Goal: Task Accomplishment & Management: Complete application form

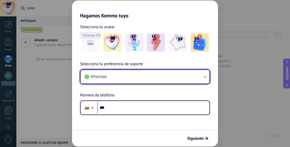
click at [204, 74] on button "WhatsApp" at bounding box center [145, 77] width 129 height 14
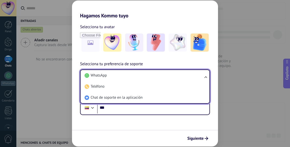
click at [171, 75] on li "WhatsApp" at bounding box center [144, 75] width 123 height 11
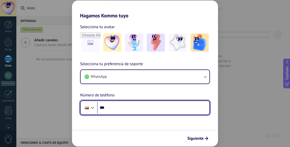
click at [174, 108] on input "***" at bounding box center [153, 108] width 112 height 12
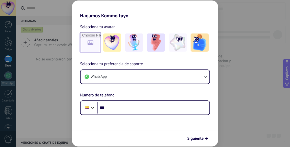
click at [88, 44] on input "file" at bounding box center [90, 42] width 21 height 21
type input "**********"
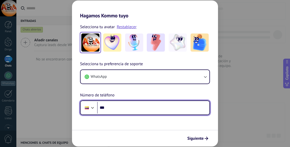
click at [166, 107] on input "***" at bounding box center [153, 108] width 112 height 12
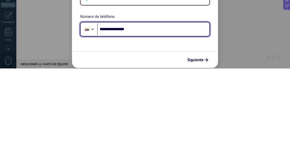
type input "**********"
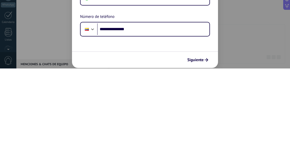
click at [247, 97] on div "**********" at bounding box center [145, 73] width 290 height 147
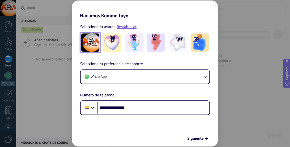
click at [199, 140] on font "Siguiente" at bounding box center [195, 138] width 16 height 5
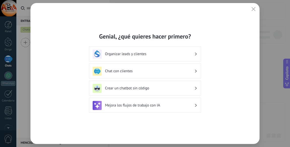
click at [192, 85] on div "Crear un chatbot sin código" at bounding box center [145, 88] width 105 height 9
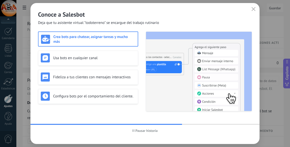
click at [141, 128] on font "Pausar historia" at bounding box center [146, 130] width 22 height 5
click at [56, 57] on font "Usa bots en cualquier canal" at bounding box center [75, 58] width 45 height 5
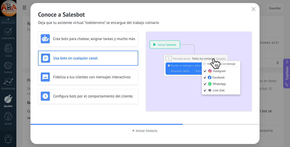
click at [60, 75] on font "Fideliza a tus clientes con mensajes interactivos" at bounding box center [92, 77] width 78 height 5
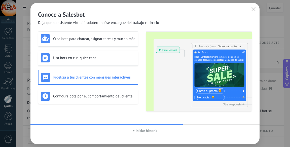
click at [64, 95] on font "Configura bots por el comportamiento del cliente." at bounding box center [93, 96] width 80 height 5
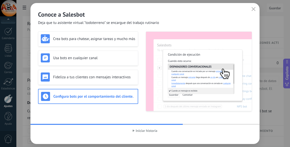
click at [62, 38] on font "Crea bots para chatear, asignar tareas y mucho más" at bounding box center [94, 38] width 82 height 5
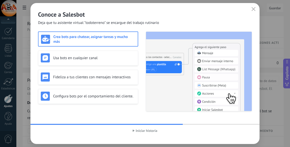
click at [251, 9] on button "button" at bounding box center [253, 9] width 7 height 7
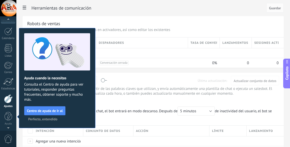
click at [255, 20] on div "Robots de ventas Puede crear bots con anticipación y usarlos en activadores, as…" at bounding box center [153, 42] width 261 height 52
click at [34, 120] on font "Perfecto, entendido" at bounding box center [42, 119] width 29 height 5
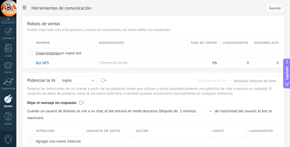
scroll to position [38, 0]
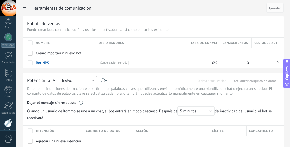
click at [93, 81] on button "Inglés" at bounding box center [78, 80] width 37 height 8
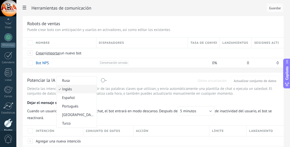
click at [65, 98] on font "Español" at bounding box center [68, 97] width 13 height 5
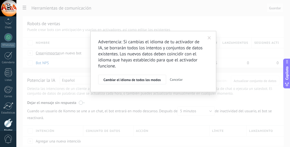
click at [156, 82] on font "Cambiar el idioma de todos los modos" at bounding box center [131, 80] width 57 height 5
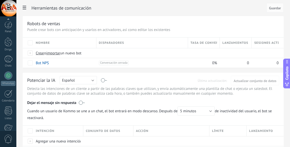
click at [8, 75] on div at bounding box center [8, 75] width 8 height 8
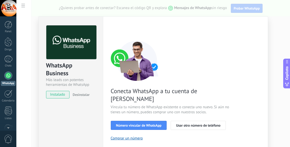
click at [52, 95] on font "instalado" at bounding box center [57, 94] width 15 height 5
click at [56, 90] on div "WhatsApp Business Más leads con potentes herramientas de WhatsApp instalado Des…" at bounding box center [71, 60] width 64 height 86
click at [57, 93] on font "instalado" at bounding box center [57, 94] width 15 height 5
click at [121, 123] on font "Número vincular de WhatsApp" at bounding box center [139, 125] width 46 height 5
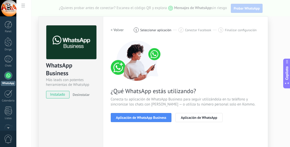
click at [127, 119] on font "Aplicación de WhatsApp Business" at bounding box center [141, 117] width 50 height 5
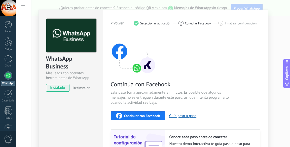
scroll to position [4, 0]
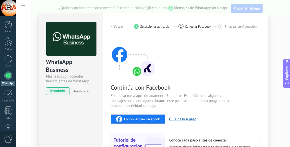
click at [119, 119] on icon "button" at bounding box center [119, 119] width 6 height 6
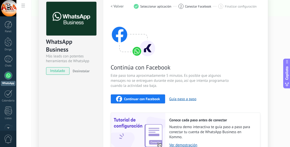
scroll to position [19, 0]
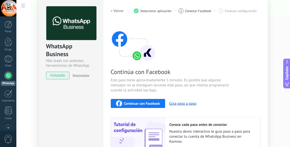
click at [187, 102] on font "Guía paso a paso" at bounding box center [182, 103] width 27 height 5
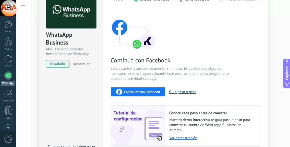
scroll to position [0, 0]
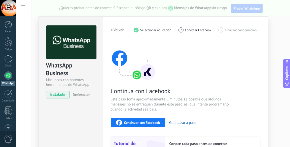
click at [145, 123] on font "Continuar con Facebook" at bounding box center [142, 122] width 36 height 5
